Goal: Check status

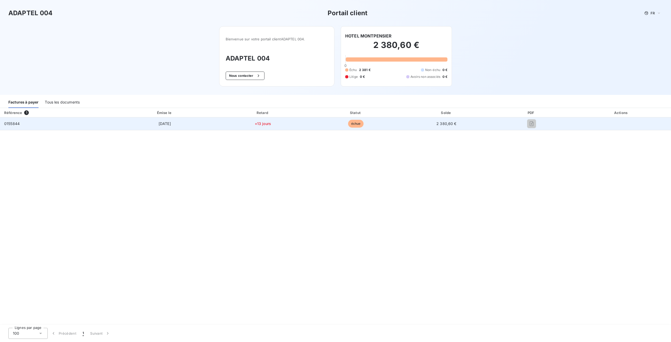
click at [179, 124] on td "30 sept. 2025" at bounding box center [164, 123] width 102 height 13
click at [442, 121] on td "2 380,60 €" at bounding box center [447, 123] width 90 height 13
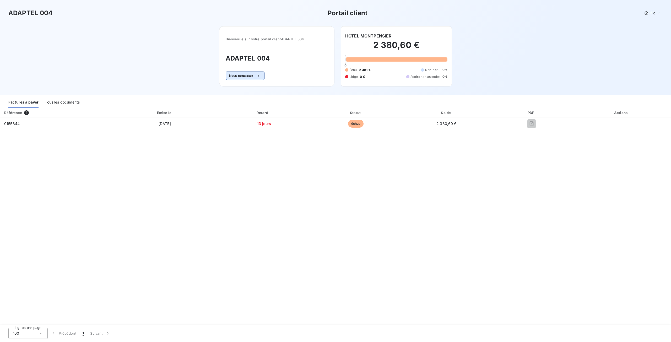
click at [257, 74] on icon "button" at bounding box center [258, 75] width 5 height 5
